Goal: Task Accomplishment & Management: Use online tool/utility

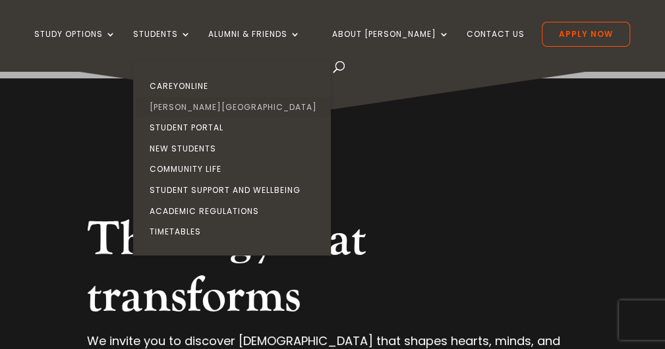
click at [182, 105] on link "[PERSON_NAME][GEOGRAPHIC_DATA]" at bounding box center [235, 107] width 198 height 21
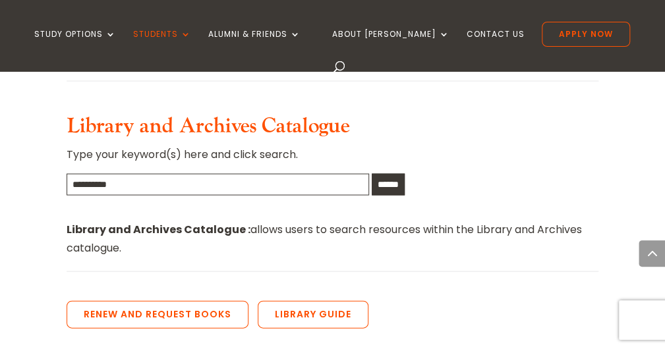
scroll to position [988, 0]
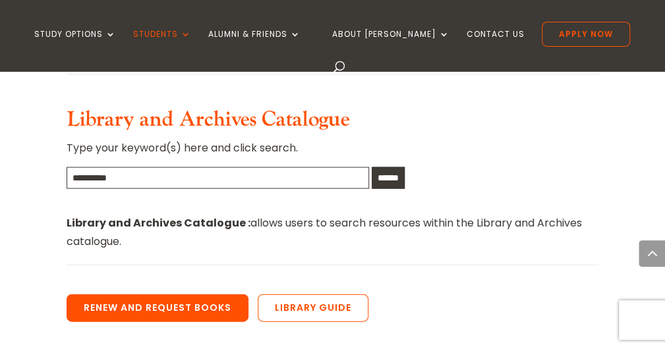
click at [181, 294] on link "Renew and Request Books" at bounding box center [158, 308] width 182 height 28
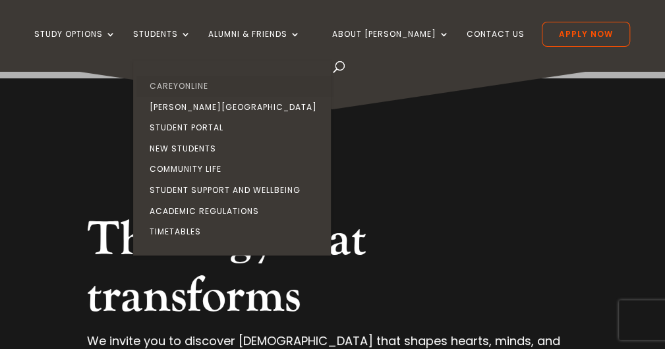
click at [184, 86] on link "CareyOnline" at bounding box center [235, 86] width 198 height 21
click at [194, 106] on link "[PERSON_NAME][GEOGRAPHIC_DATA]" at bounding box center [235, 107] width 198 height 21
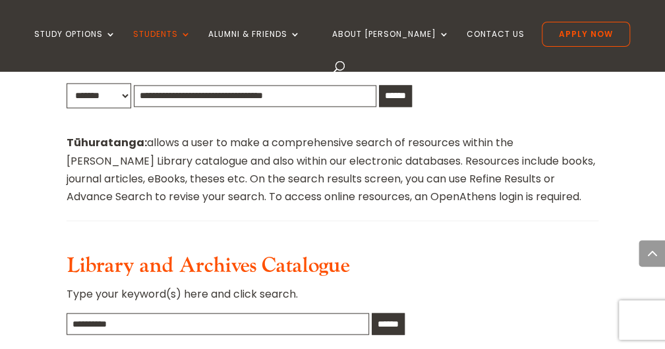
scroll to position [922, 0]
